Goal: Task Accomplishment & Management: Manage account settings

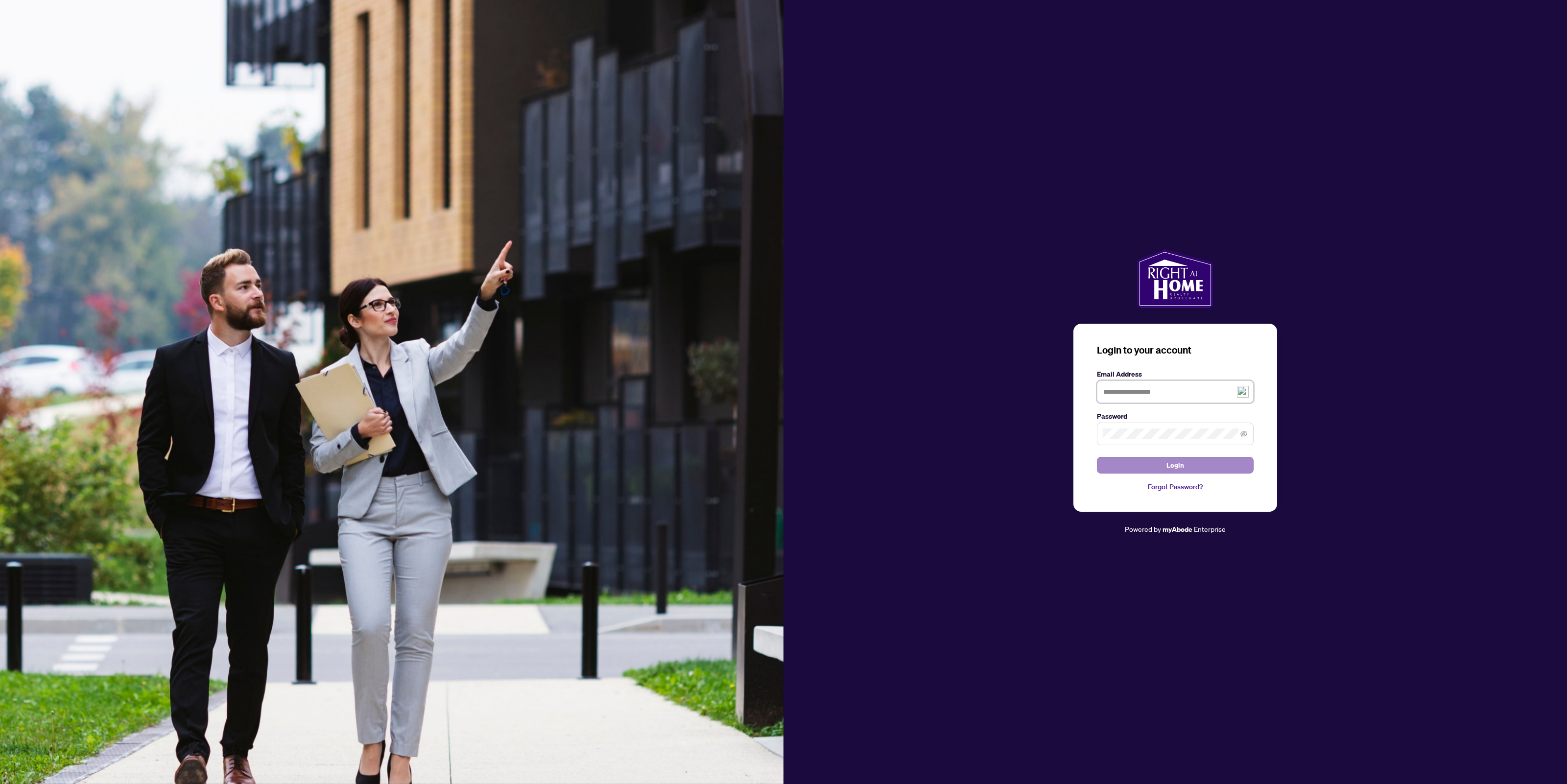
type input "**********"
click at [1188, 470] on button "Login" at bounding box center [1175, 465] width 156 height 17
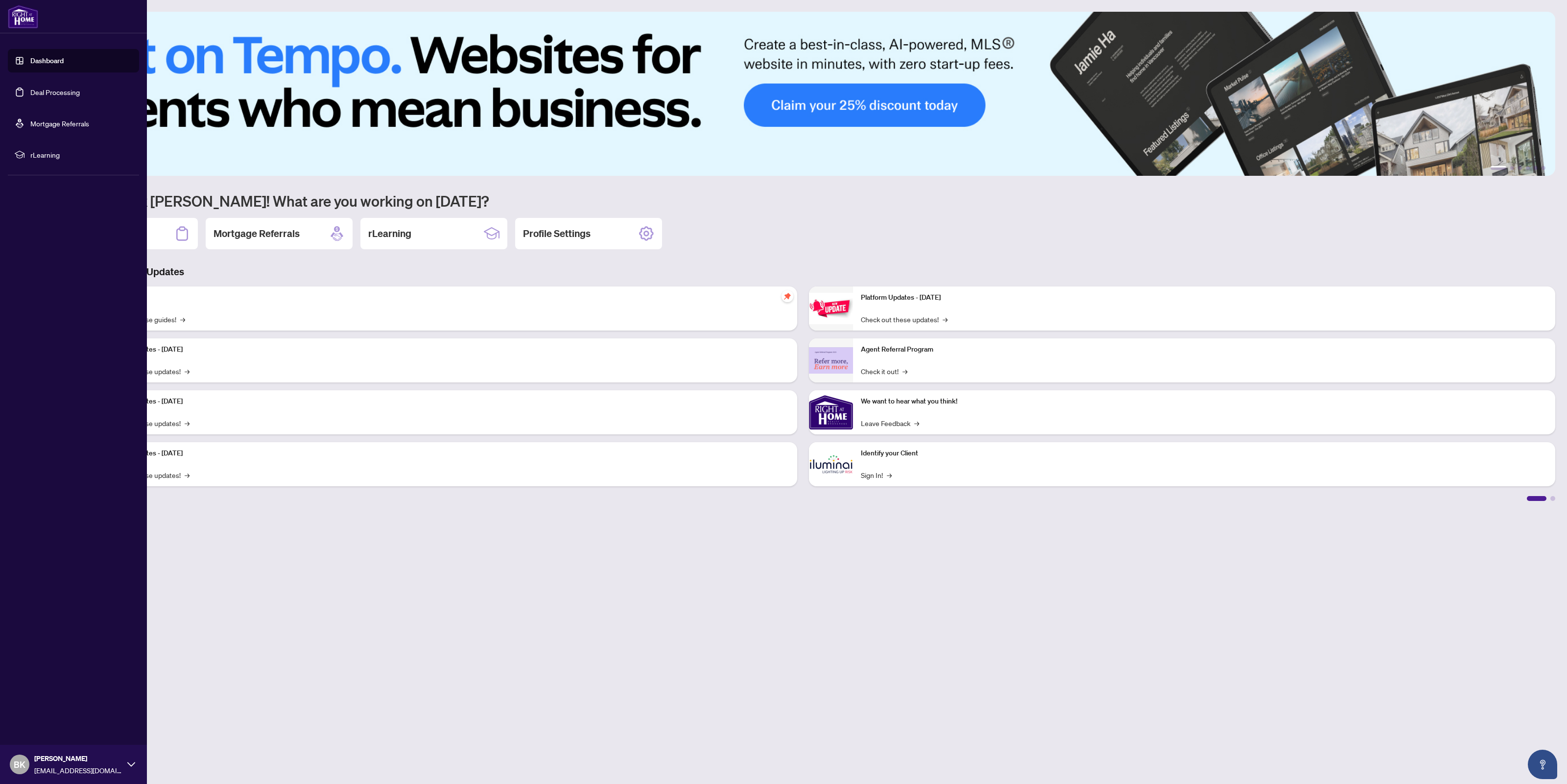
click at [45, 64] on link "Dashboard" at bounding box center [47, 61] width 34 height 9
drag, startPoint x: 47, startPoint y: 89, endPoint x: 184, endPoint y: 155, distance: 152.1
click at [49, 89] on link "Deal Processing" at bounding box center [54, 92] width 50 height 9
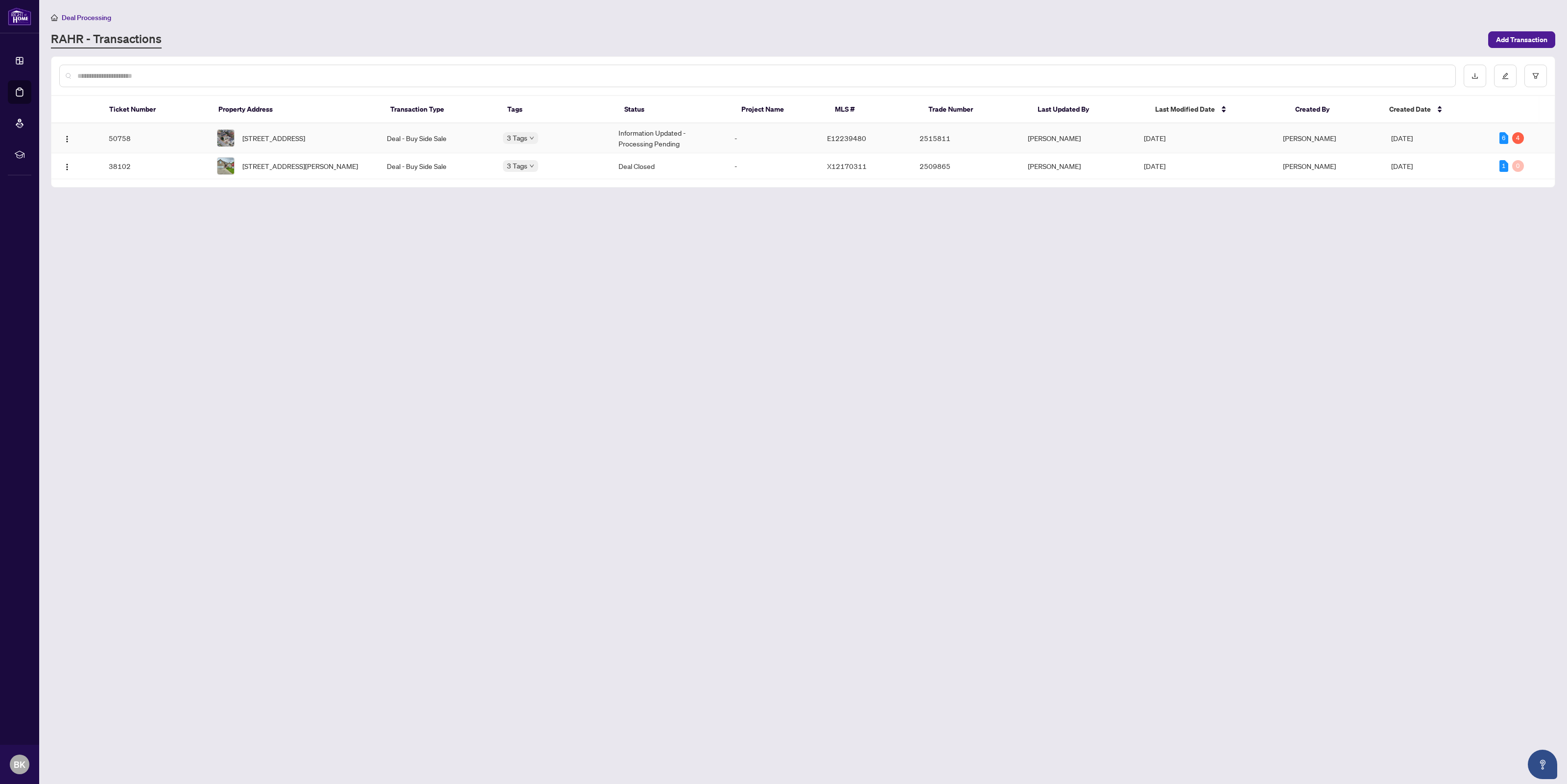
click at [245, 138] on span "[STREET_ADDRESS]" at bounding box center [274, 138] width 63 height 10
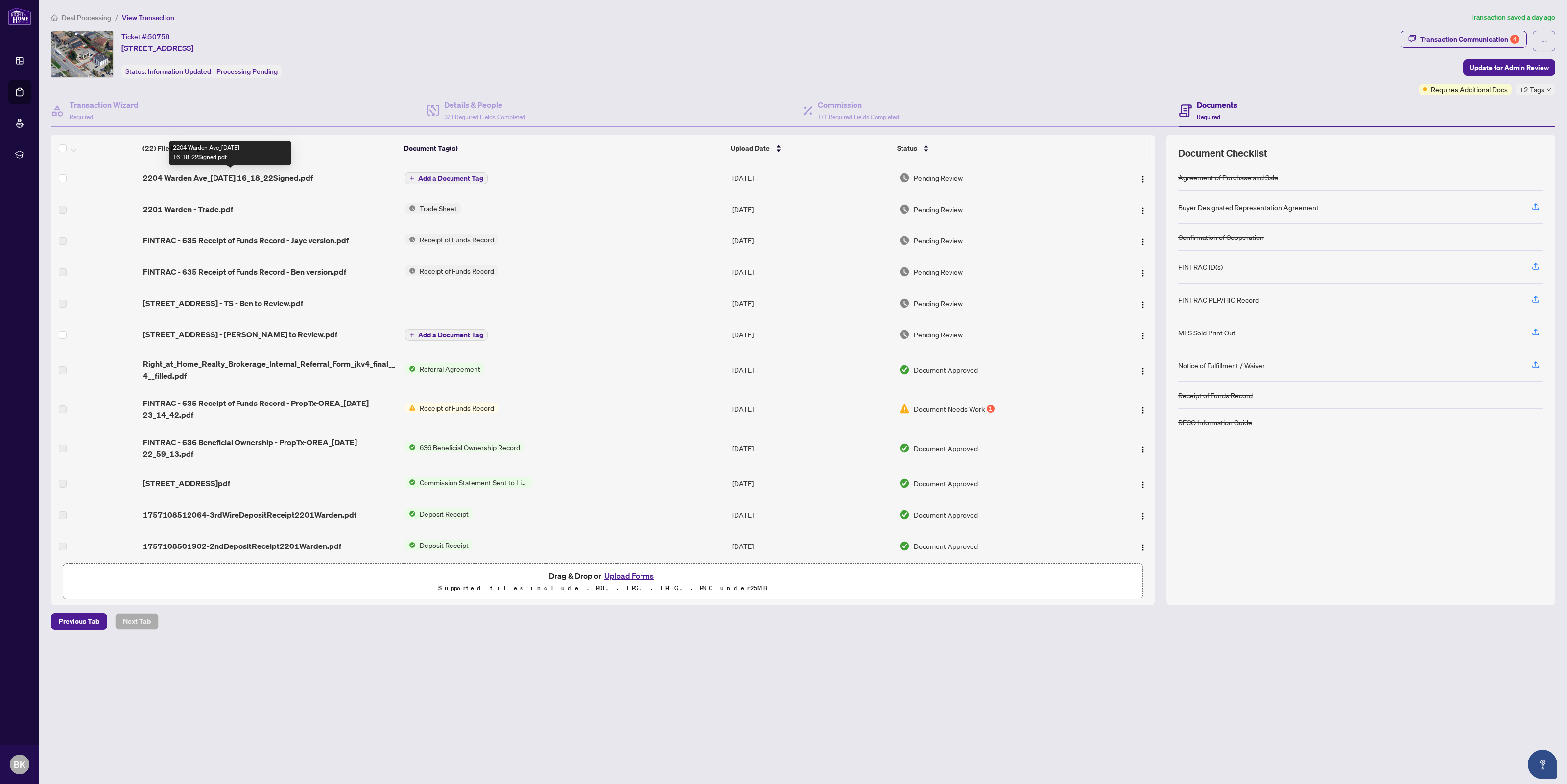
click at [251, 172] on span "2204 Warden Ave_[DATE] 16_18_22Signed.pdf" at bounding box center [228, 177] width 170 height 12
